Goal: Task Accomplishment & Management: Manage account settings

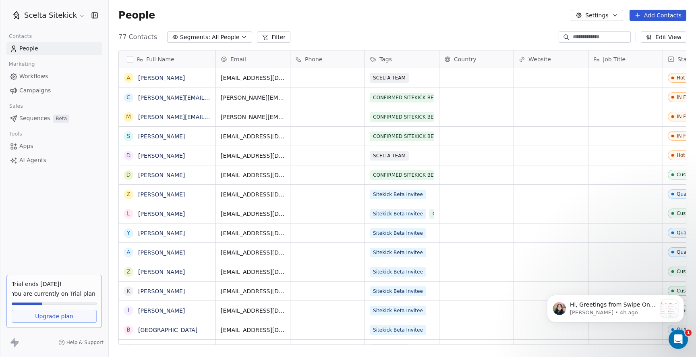
scroll to position [314, 588]
click at [161, 77] on link "[PERSON_NAME]" at bounding box center [161, 78] width 47 height 6
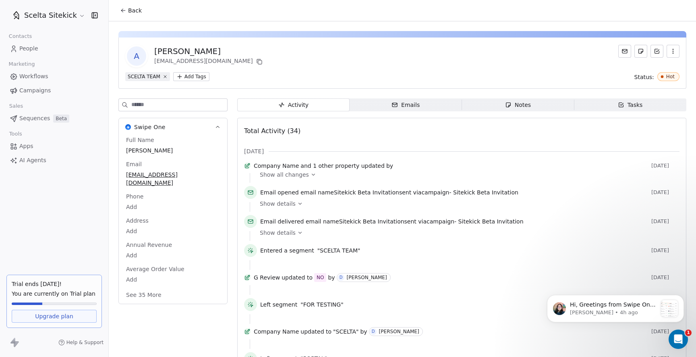
click at [637, 101] on div "Tasks" at bounding box center [630, 105] width 25 height 8
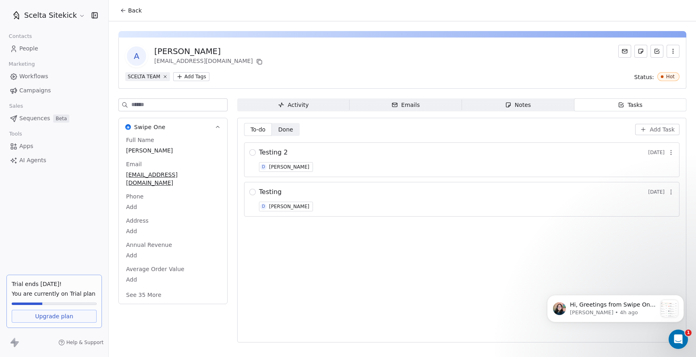
click at [304, 107] on div "Activity" at bounding box center [293, 105] width 31 height 8
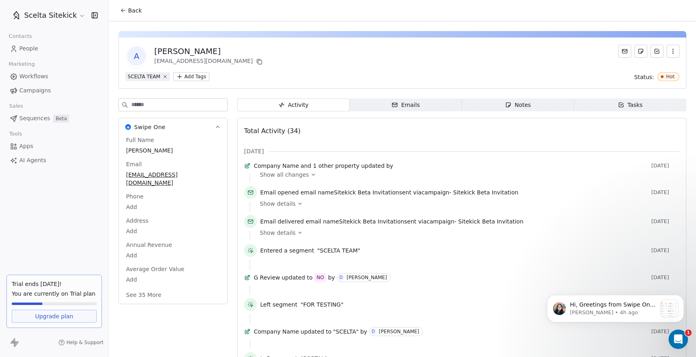
click at [206, 77] on html "Scelta Sitekick Contacts People Marketing Workflows Campaigns Sales Sequences B…" at bounding box center [348, 178] width 696 height 357
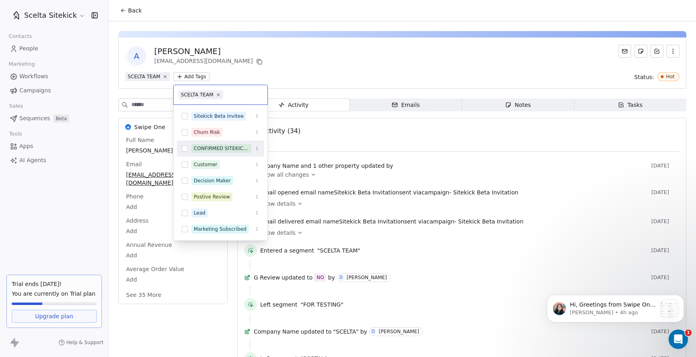
click at [183, 147] on button "Suggestions" at bounding box center [185, 148] width 6 height 6
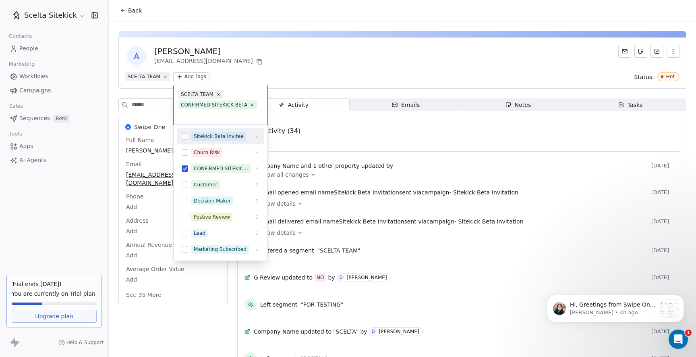
click at [319, 61] on html "Scelta Sitekick Contacts People Marketing Workflows Campaigns Sales Sequences B…" at bounding box center [348, 178] width 696 height 357
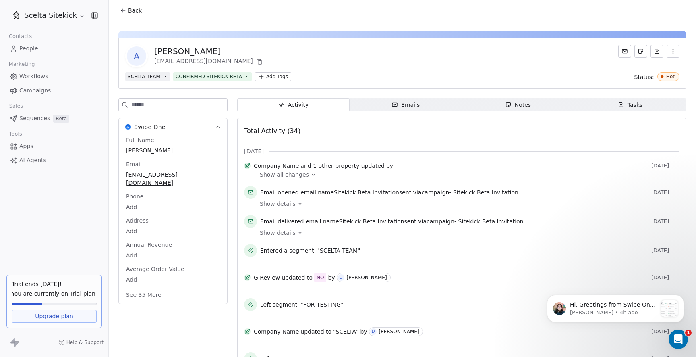
click at [128, 8] on span "Back" at bounding box center [135, 10] width 14 height 8
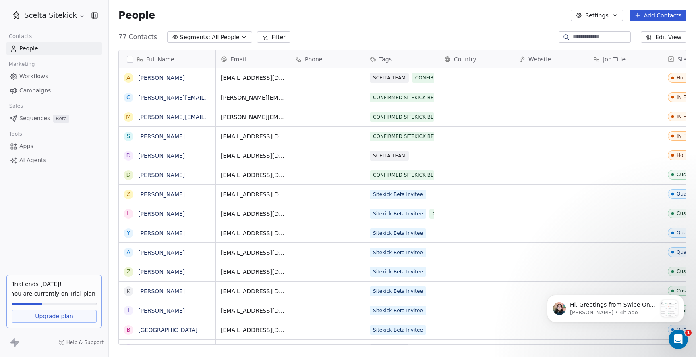
scroll to position [314, 588]
click at [573, 39] on input at bounding box center [601, 37] width 56 height 8
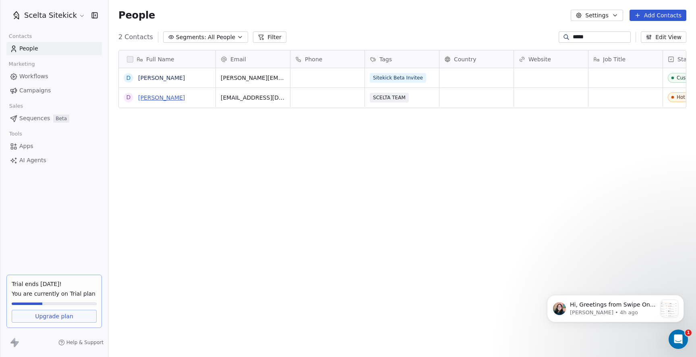
type input "*****"
click at [149, 99] on link "[PERSON_NAME]" at bounding box center [161, 97] width 47 height 6
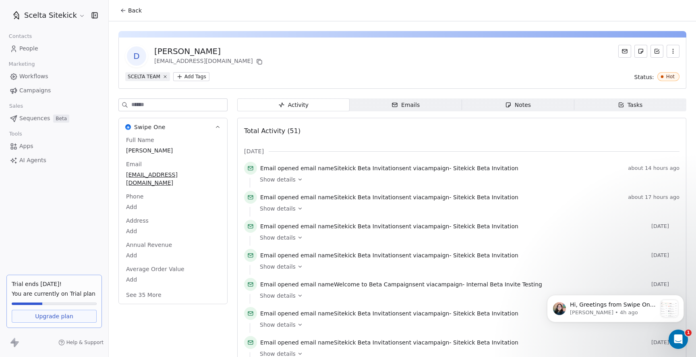
click at [187, 77] on html "Scelta Sitekick Contacts People Marketing Workflows Campaigns Sales Sequences B…" at bounding box center [348, 178] width 696 height 357
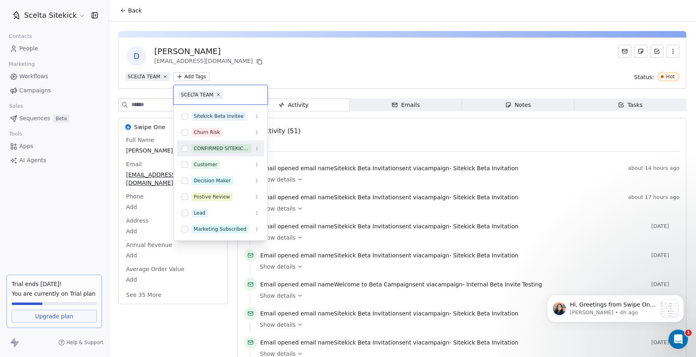
click at [189, 148] on div "CONFIRMED SITEKICK BETA" at bounding box center [220, 148] width 87 height 13
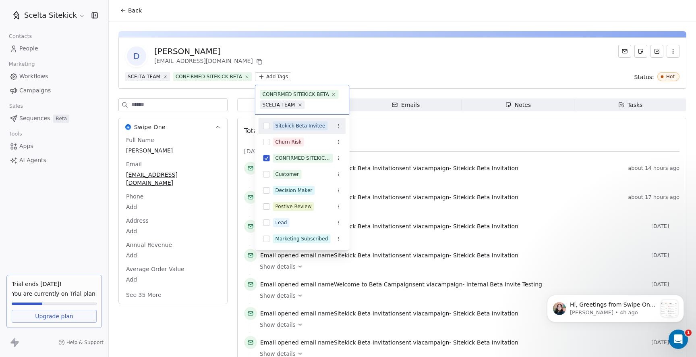
click at [327, 66] on html "Scelta Sitekick Contacts People Marketing Workflows Campaigns Sales Sequences B…" at bounding box center [348, 178] width 696 height 357
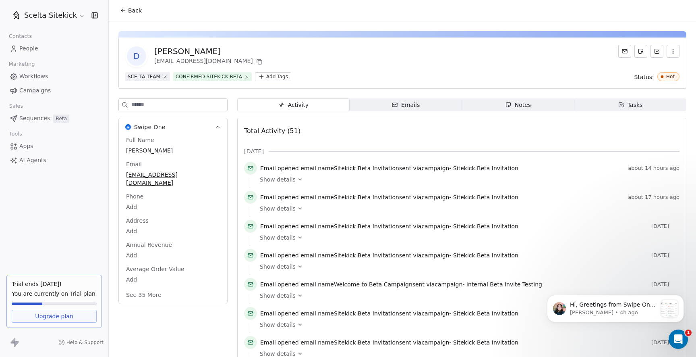
click at [127, 9] on button "Back" at bounding box center [130, 10] width 31 height 15
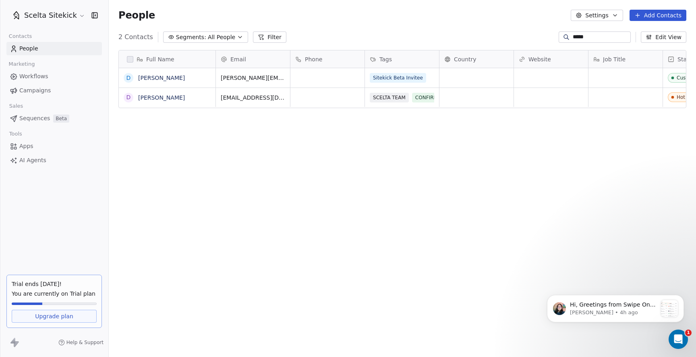
scroll to position [314, 588]
click at [223, 37] on span "All People" at bounding box center [221, 37] width 27 height 8
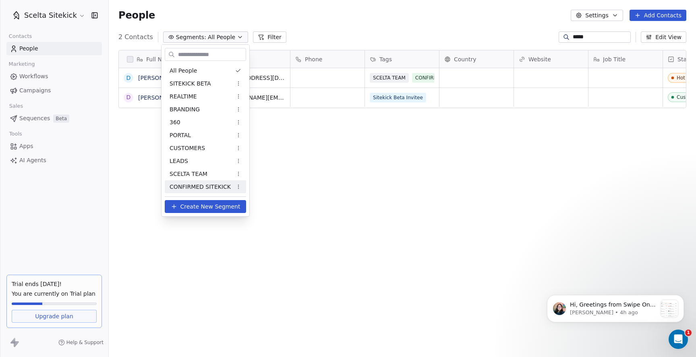
click at [213, 185] on span "CONFIRMED SITEKICK" at bounding box center [200, 187] width 61 height 8
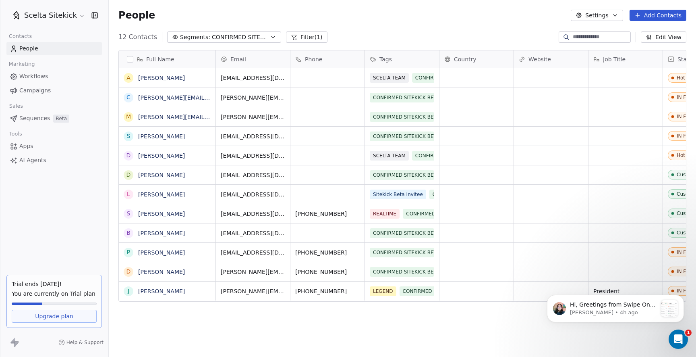
click at [190, 314] on div "Full Name A Averey Meloche c chris.slivocka@horizonsgroup.ca m mike@pinpointcar…" at bounding box center [403, 201] width 588 height 314
click at [35, 120] on span "Sequences" at bounding box center [34, 118] width 31 height 8
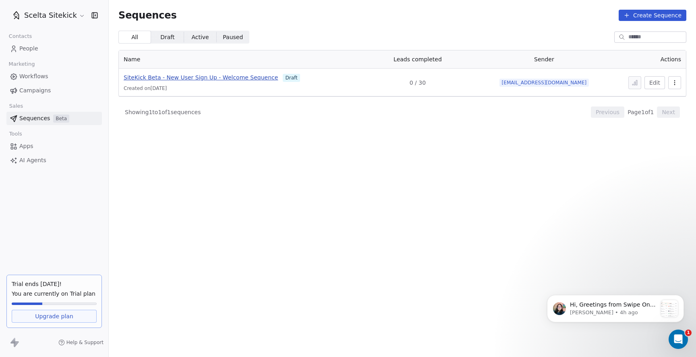
click at [243, 77] on span "SiteKick Beta - New User Sign Up - Welcome Sequence" at bounding box center [201, 77] width 154 height 6
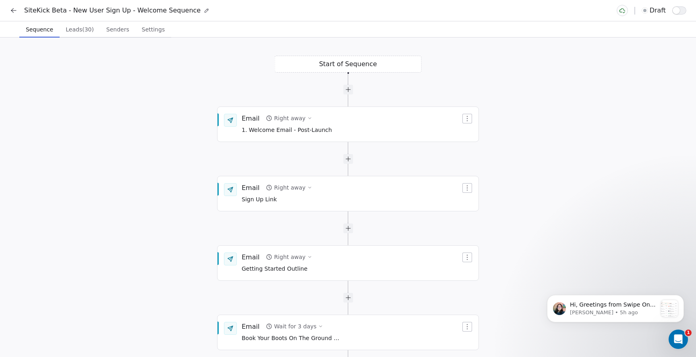
click at [80, 35] on button "Leads (30) Leads (30)" at bounding box center [80, 29] width 40 height 16
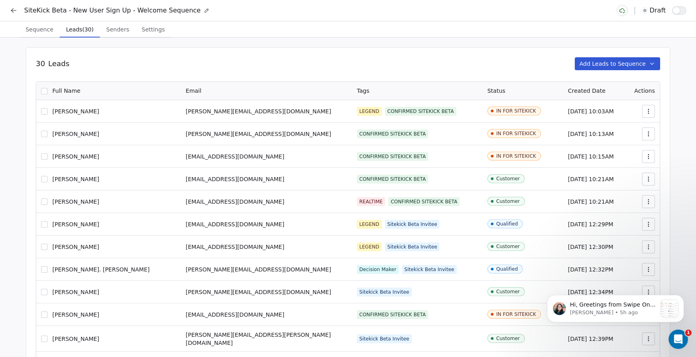
click at [628, 64] on button "Add Leads to Sequence" at bounding box center [618, 63] width 86 height 13
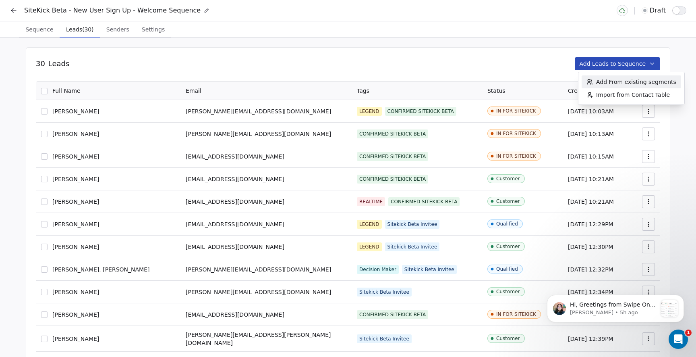
click at [616, 81] on span "Add From existing segments" at bounding box center [636, 82] width 80 height 8
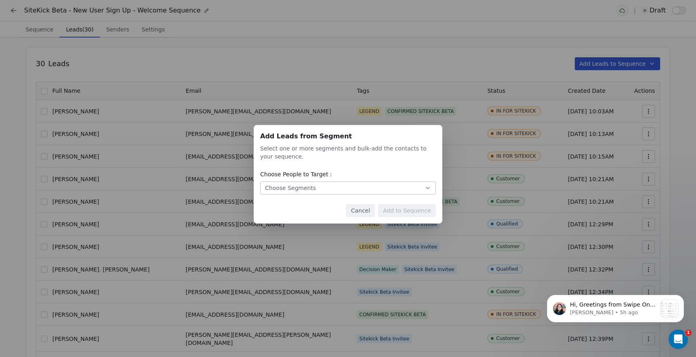
click at [311, 181] on button "Choose Segments" at bounding box center [348, 187] width 176 height 13
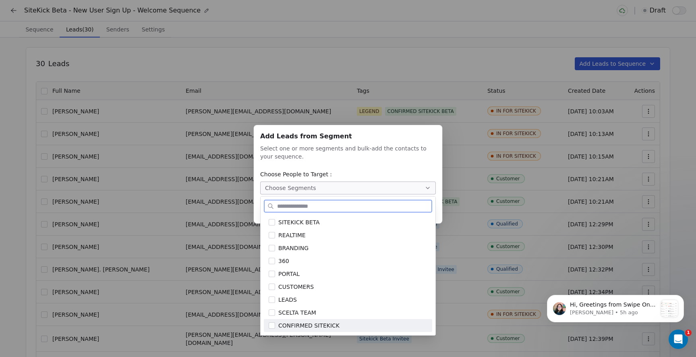
click at [273, 324] on button "Suggestions" at bounding box center [272, 325] width 6 height 6
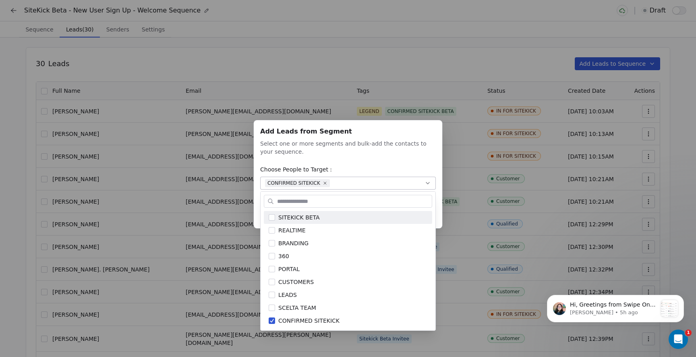
click at [412, 167] on div "Add Leads from Segment Add Leads from Segment Select one or more segments and b…" at bounding box center [348, 178] width 696 height 142
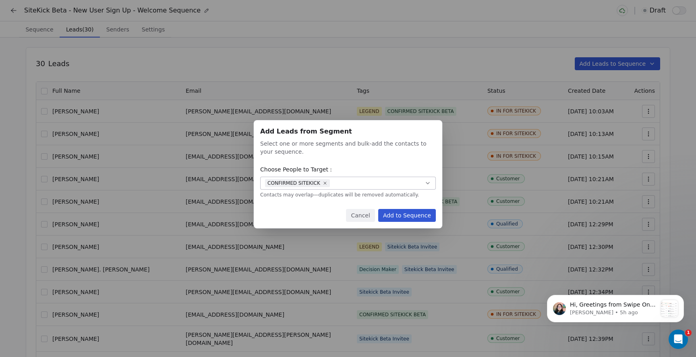
click at [406, 214] on button "Add to Sequence" at bounding box center [407, 215] width 58 height 13
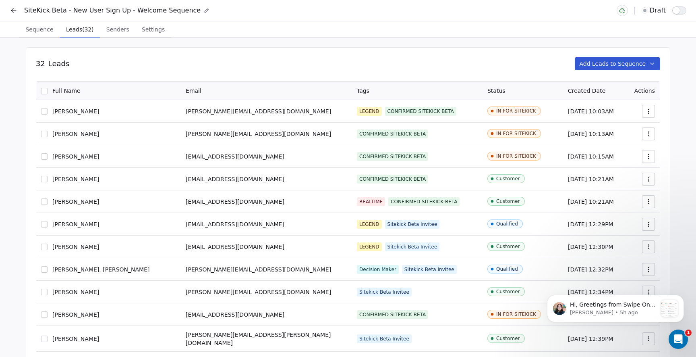
click at [110, 26] on span "Senders" at bounding box center [117, 29] width 29 height 11
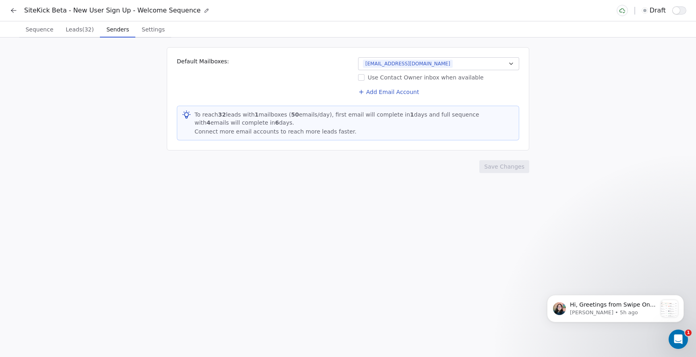
click at [433, 64] on button "[EMAIL_ADDRESS][DOMAIN_NAME]" at bounding box center [438, 63] width 161 height 13
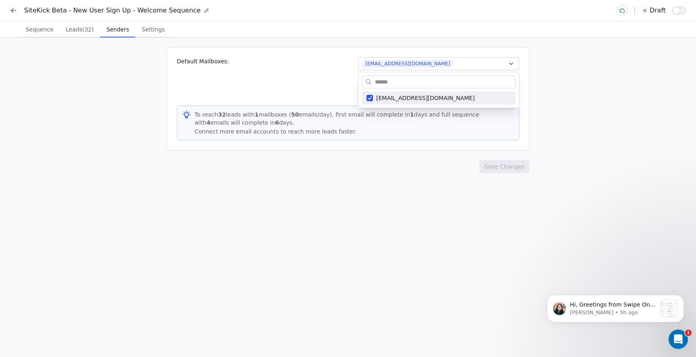
click at [294, 66] on html "SiteKick Beta - New User Sign Up - Welcome Sequence draft Sequence Sequence Lea…" at bounding box center [348, 178] width 696 height 357
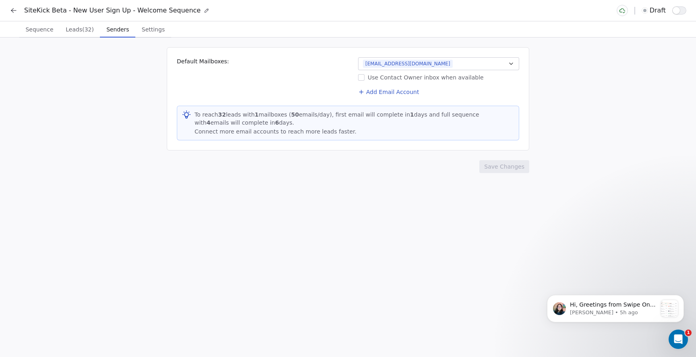
click at [145, 31] on span "Settings" at bounding box center [153, 29] width 29 height 11
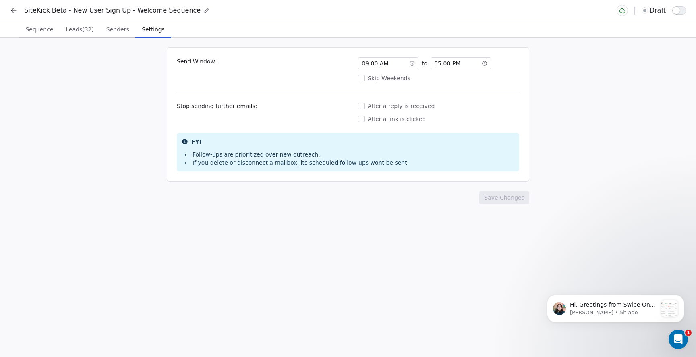
click at [376, 66] on span "09 : 00 AM" at bounding box center [375, 63] width 27 height 8
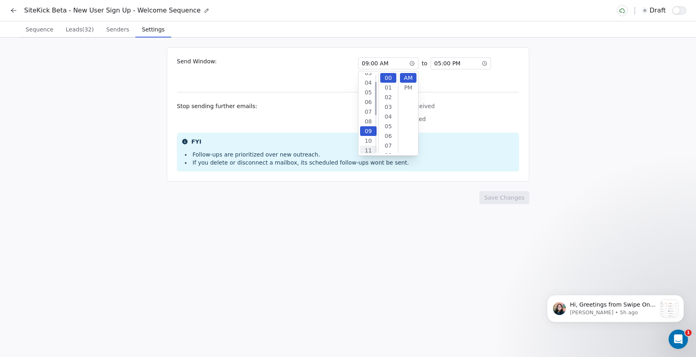
scroll to position [6, 0]
click at [371, 123] on div "06" at bounding box center [368, 121] width 17 height 10
click at [515, 103] on div "After a reply is received" at bounding box center [438, 106] width 161 height 8
click at [365, 103] on button "After a reply is received" at bounding box center [361, 106] width 6 height 8
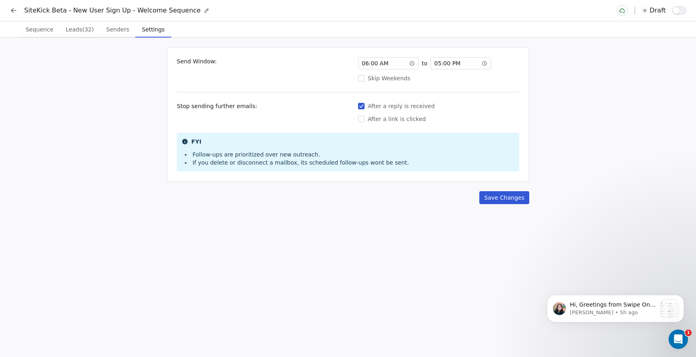
click at [36, 32] on span "Sequence" at bounding box center [39, 29] width 34 height 11
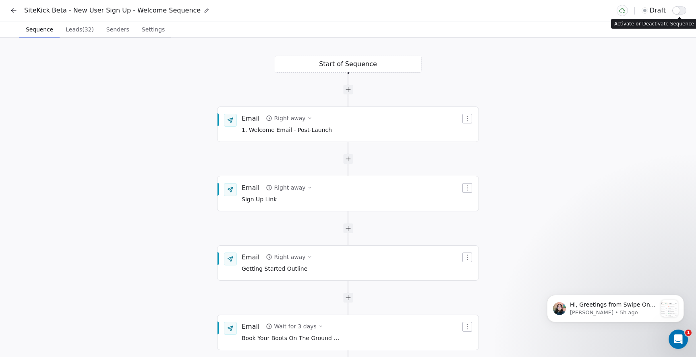
click at [678, 11] on span "button" at bounding box center [676, 10] width 7 height 7
click at [334, 132] on div "Email Right away 1. Welcome Email - Post-Launch" at bounding box center [351, 124] width 219 height 21
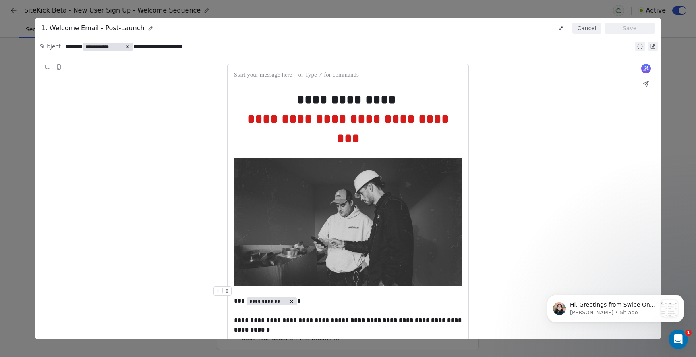
click at [677, 54] on div "**********" at bounding box center [348, 178] width 696 height 357
click at [583, 34] on div "1. Welcome Email - Post-Launch Cancel Save" at bounding box center [348, 28] width 627 height 21
click at [586, 29] on button "Cancel" at bounding box center [587, 28] width 29 height 11
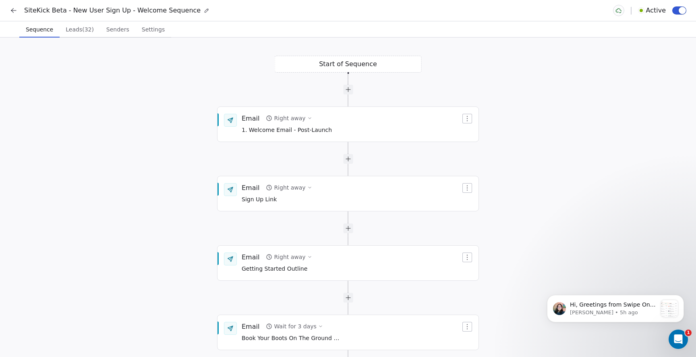
click at [679, 9] on span "button" at bounding box center [682, 10] width 7 height 7
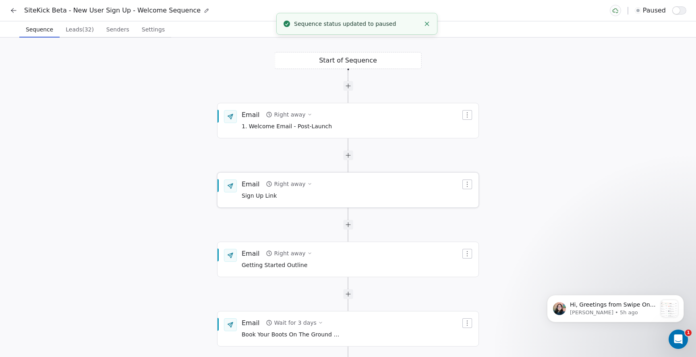
click at [303, 178] on div "Email Right away Sign Up Link" at bounding box center [348, 190] width 261 height 34
click at [340, 188] on div "Email Right away Sign Up Link" at bounding box center [351, 189] width 219 height 21
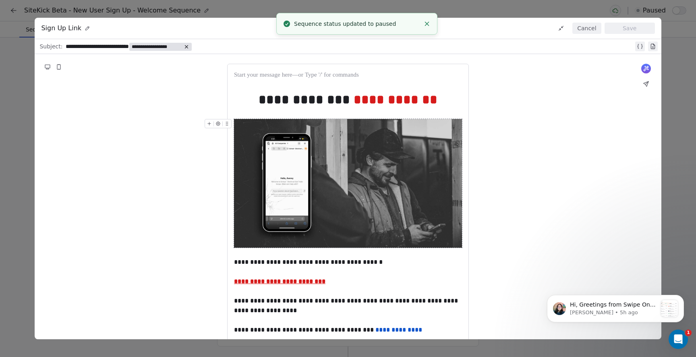
scroll to position [61, 0]
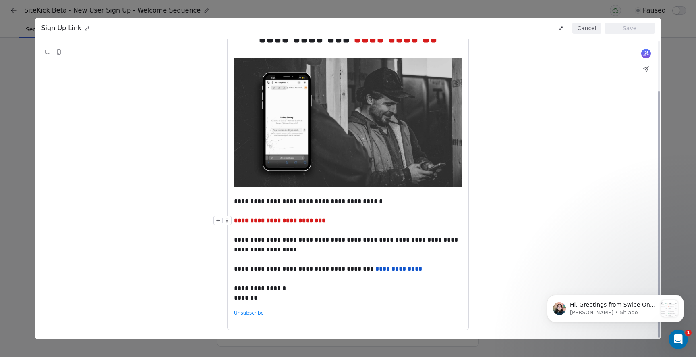
click at [322, 222] on div "**********" at bounding box center [348, 221] width 228 height 10
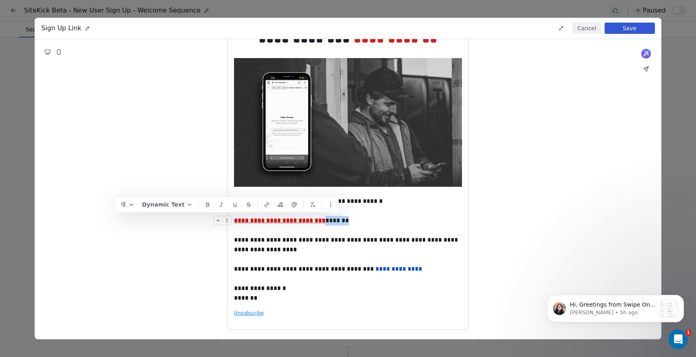
drag, startPoint x: 348, startPoint y: 220, endPoint x: 318, endPoint y: 220, distance: 29.8
click at [318, 220] on div "**********" at bounding box center [348, 221] width 228 height 10
click at [297, 205] on icon "button" at bounding box center [295, 204] width 5 height 5
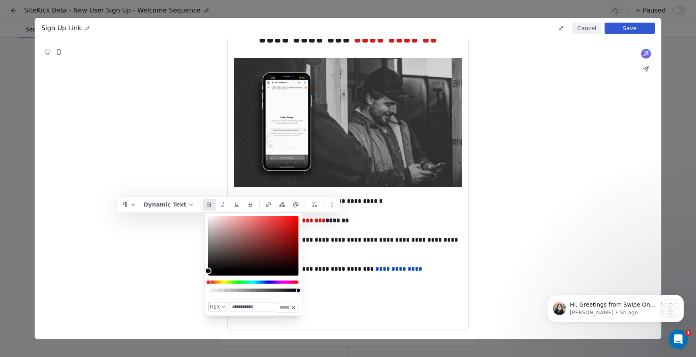
click at [245, 307] on input "text" at bounding box center [252, 306] width 44 height 9
type input "*******"
click at [383, 245] on div "**********" at bounding box center [348, 244] width 228 height 19
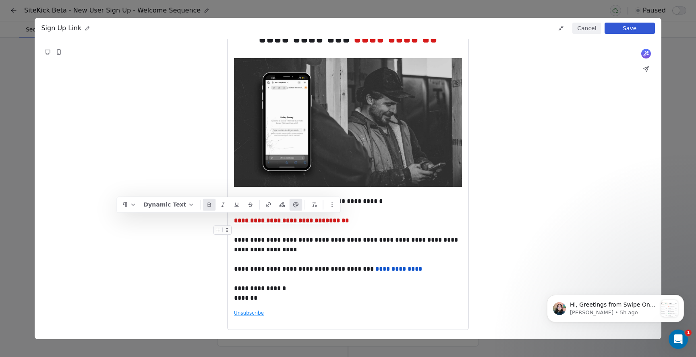
click at [340, 223] on strong "*******" at bounding box center [337, 220] width 23 height 6
drag, startPoint x: 348, startPoint y: 219, endPoint x: 235, endPoint y: 220, distance: 113.3
click at [235, 220] on div "**********" at bounding box center [348, 221] width 228 height 10
copy div "**********"
click at [270, 204] on icon "button" at bounding box center [269, 203] width 2 height 2
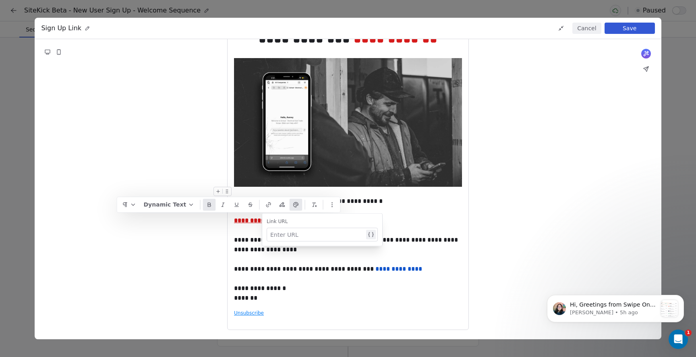
click at [303, 232] on div at bounding box center [317, 235] width 94 height 10
paste div
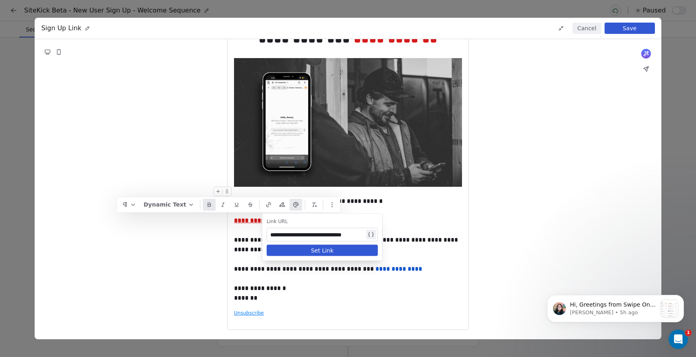
click at [332, 250] on button "Set Link" at bounding box center [322, 250] width 111 height 11
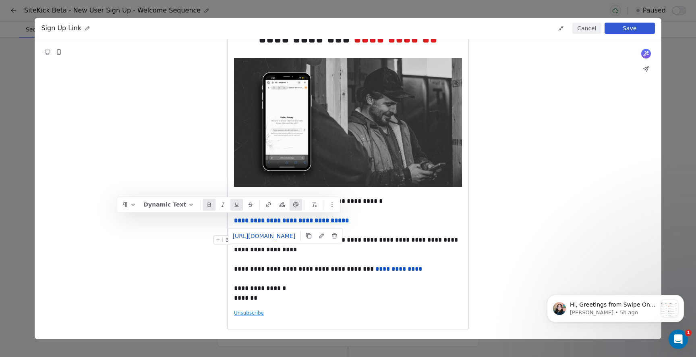
click at [408, 243] on div "**********" at bounding box center [348, 244] width 228 height 19
drag, startPoint x: 355, startPoint y: 222, endPoint x: 234, endPoint y: 222, distance: 120.9
click at [234, 222] on div "**********" at bounding box center [348, 221] width 228 height 10
click at [299, 204] on icon "button" at bounding box center [296, 204] width 6 height 6
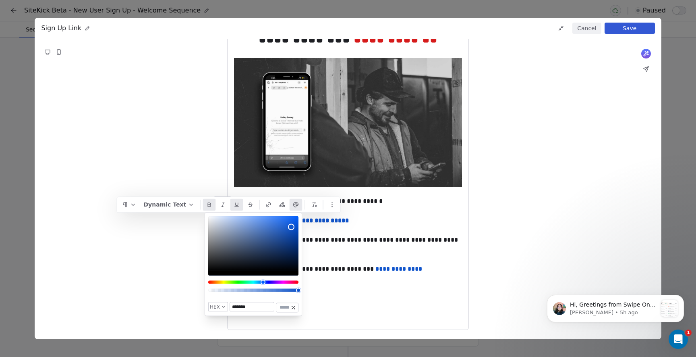
click at [242, 305] on input "*******" at bounding box center [252, 306] width 44 height 9
drag, startPoint x: 254, startPoint y: 305, endPoint x: 231, endPoint y: 305, distance: 22.6
click at [231, 305] on input "*******" at bounding box center [252, 306] width 44 height 9
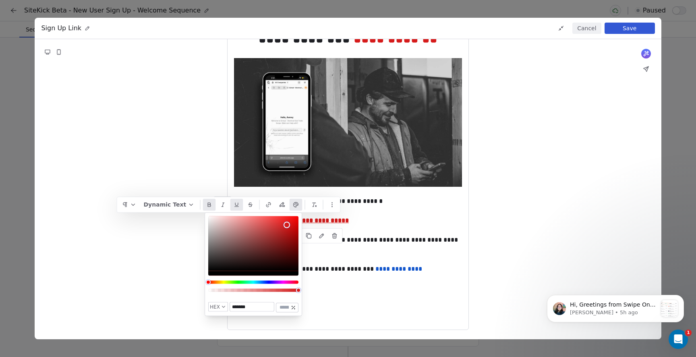
type input "*******"
click at [470, 251] on div "**********" at bounding box center [348, 166] width 627 height 346
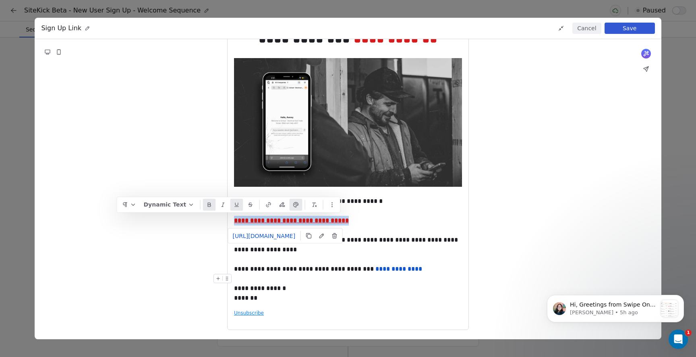
click at [424, 247] on div "**********" at bounding box center [348, 244] width 228 height 19
click at [413, 243] on div "**********" at bounding box center [348, 244] width 228 height 19
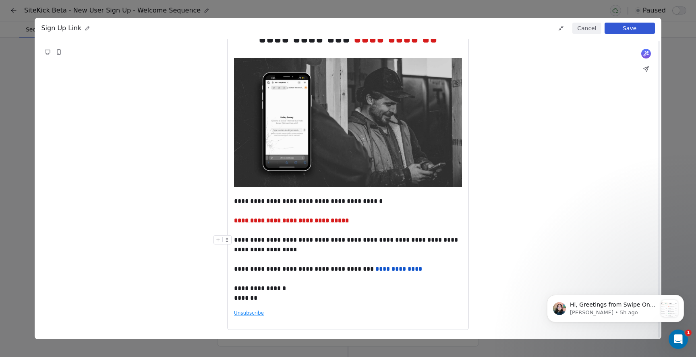
scroll to position [0, 0]
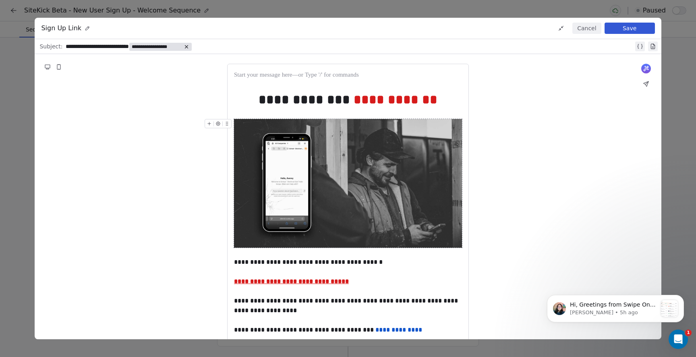
click at [635, 22] on div "Sign Up Link Cancel Save" at bounding box center [348, 28] width 627 height 21
click at [632, 24] on button "Save" at bounding box center [630, 28] width 50 height 11
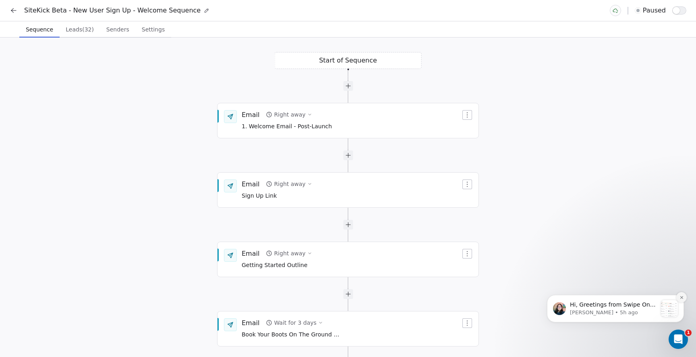
click at [682, 295] on icon "Dismiss notification" at bounding box center [682, 297] width 4 height 4
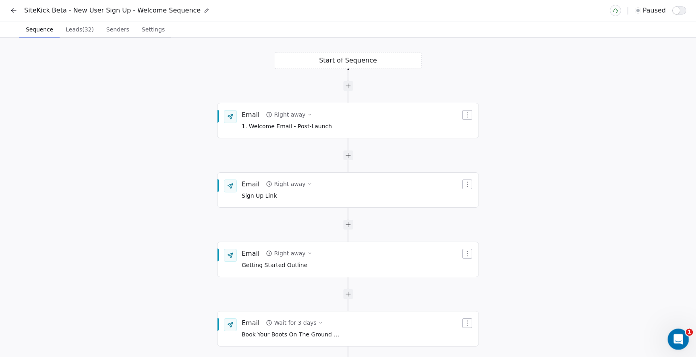
click at [682, 330] on body "SiteKick Beta - New User Sign Up - Welcome Sequence paused Sequence Sequence Le…" at bounding box center [348, 178] width 696 height 357
click at [677, 345] on div "Open Intercom Messenger" at bounding box center [677, 337] width 27 height 27
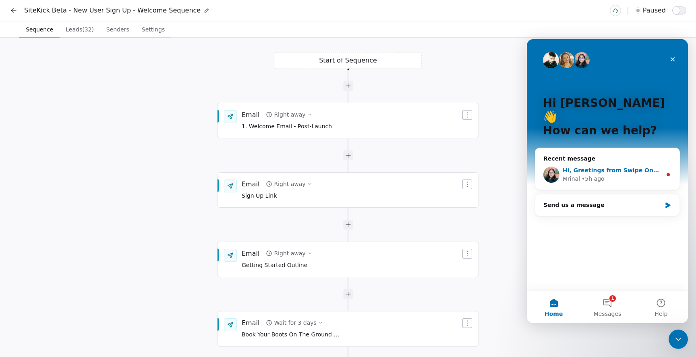
click at [648, 160] on div "Hi, Greetings from Swipe One and thank you for reaching out ! Please connect Sw…" at bounding box center [608, 175] width 144 height 30
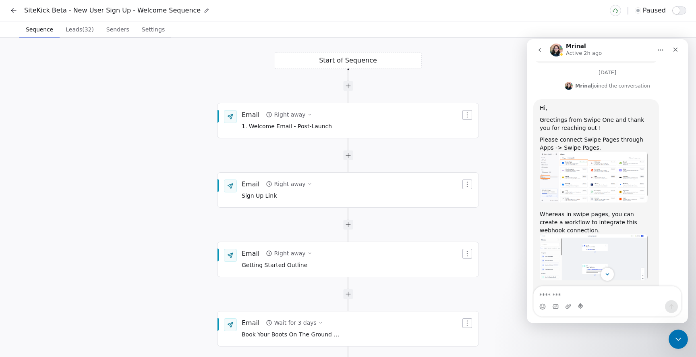
scroll to position [181, 0]
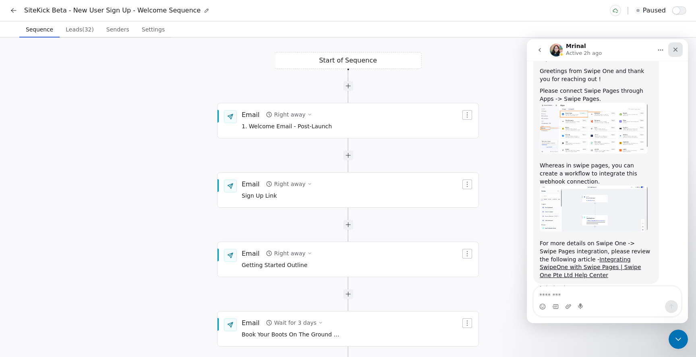
click at [677, 52] on div "Close" at bounding box center [676, 49] width 15 height 15
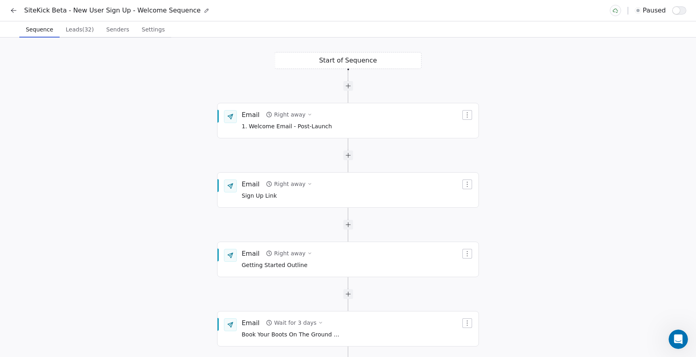
click at [13, 11] on icon at bounding box center [14, 10] width 8 height 8
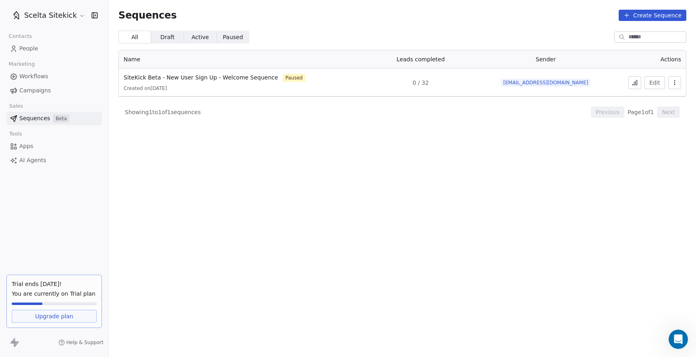
click at [31, 88] on span "Campaigns" at bounding box center [34, 90] width 31 height 8
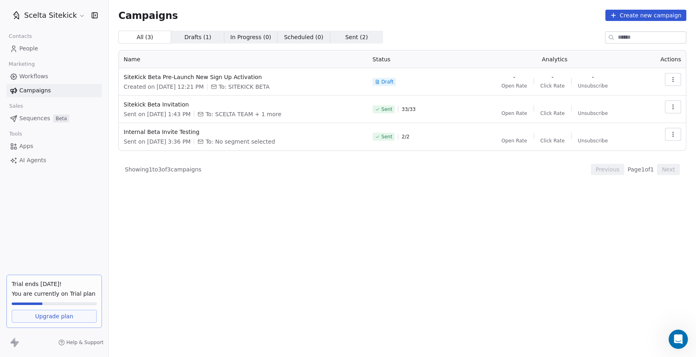
click at [673, 17] on button "Create new campaign" at bounding box center [646, 15] width 81 height 11
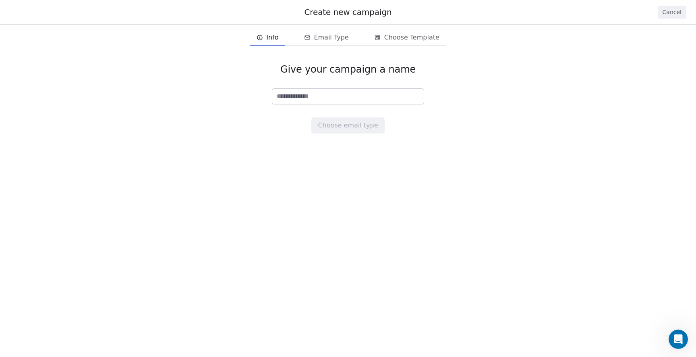
click at [345, 94] on input at bounding box center [348, 96] width 152 height 15
type input "**********"
click at [361, 122] on button "Choose email type" at bounding box center [348, 125] width 73 height 16
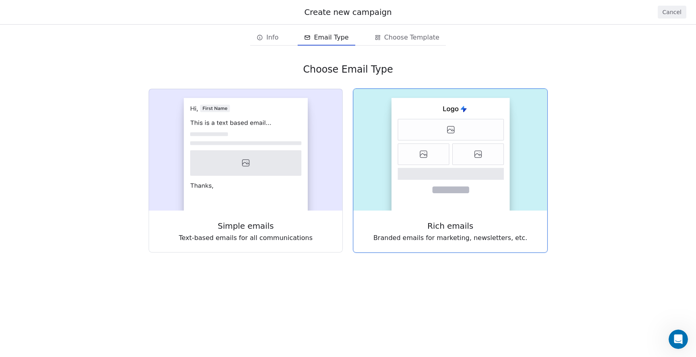
click at [449, 178] on icon at bounding box center [451, 174] width 106 height 12
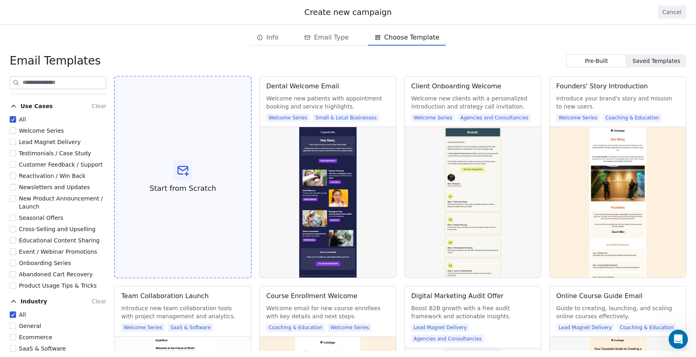
click at [184, 168] on icon at bounding box center [183, 168] width 10 height 3
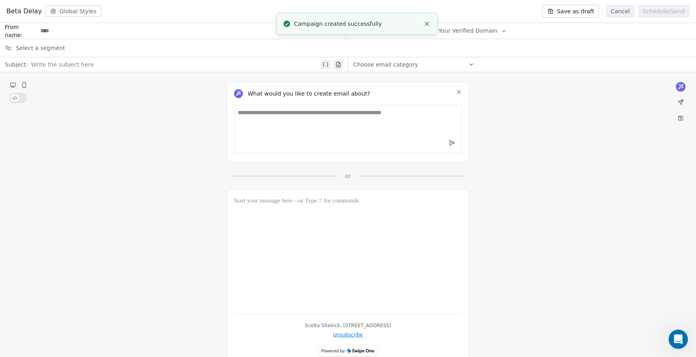
click at [460, 90] on icon at bounding box center [458, 91] width 3 height 3
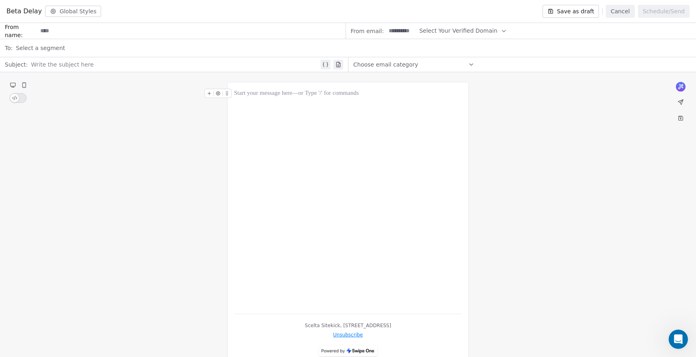
click at [625, 16] on button "Cancel" at bounding box center [620, 11] width 29 height 13
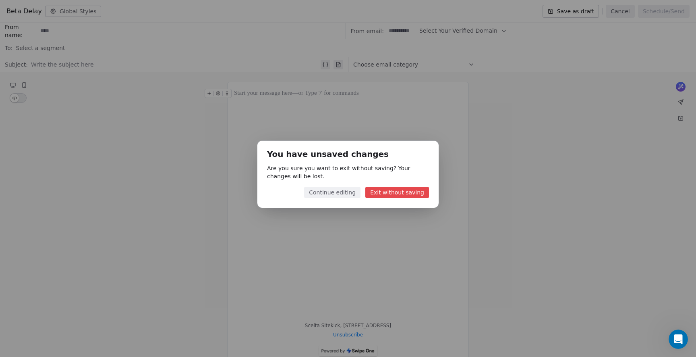
click at [407, 191] on button "Exit without saving" at bounding box center [398, 192] width 64 height 11
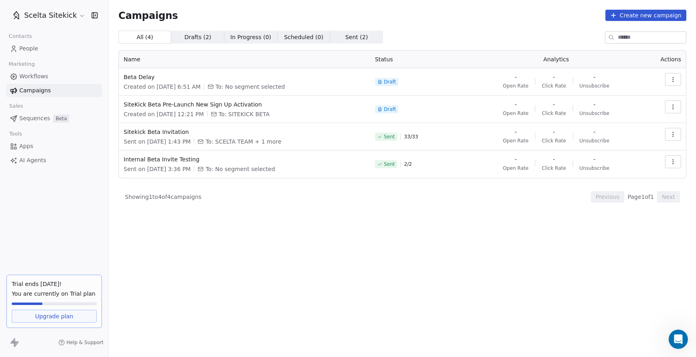
click at [36, 116] on span "Sequences" at bounding box center [34, 118] width 31 height 8
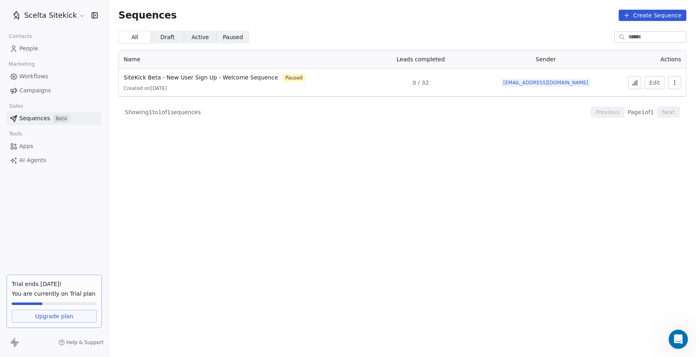
click at [367, 270] on section "Sequences Create Sequence All All Draft Draft Active Active Paused Paused Name …" at bounding box center [403, 178] width 588 height 357
click at [307, 174] on section "Sequences Create Sequence All All Draft Draft Active Active Paused Paused Name …" at bounding box center [403, 178] width 588 height 357
